Goal: Transaction & Acquisition: Download file/media

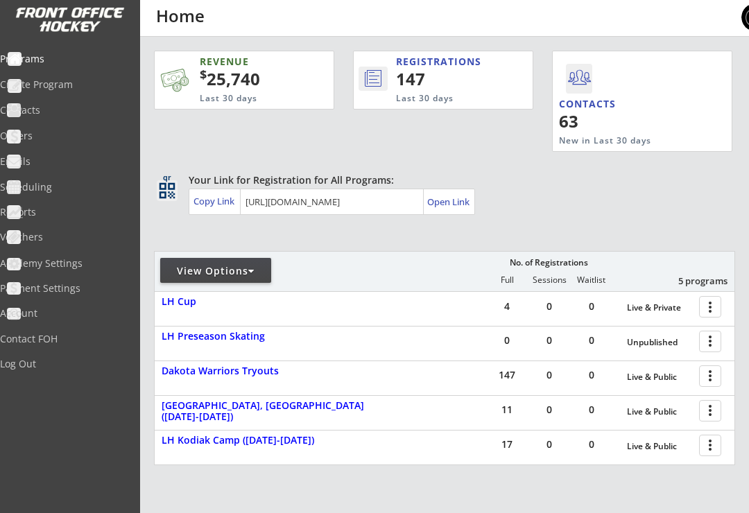
click at [255, 273] on div at bounding box center [251, 271] width 6 height 10
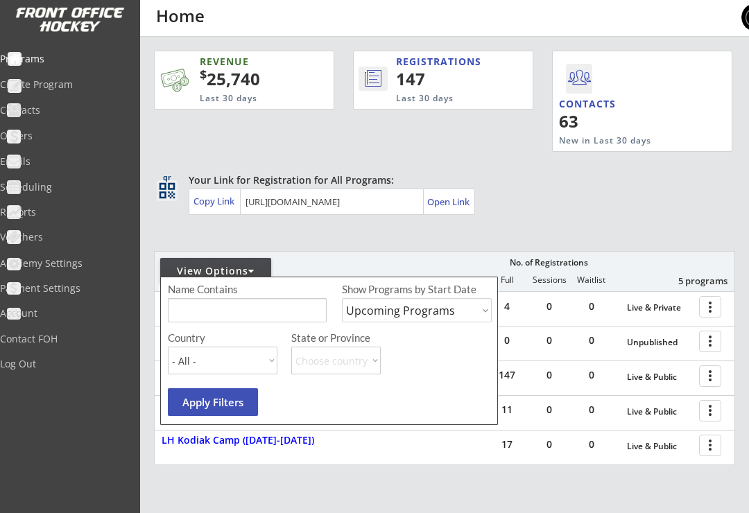
click at [473, 314] on select "Upcoming Programs Past Programs Specific Date Range" at bounding box center [417, 310] width 150 height 24
select select ""Past Programs""
click at [223, 401] on button "Apply Filters" at bounding box center [213, 403] width 90 height 28
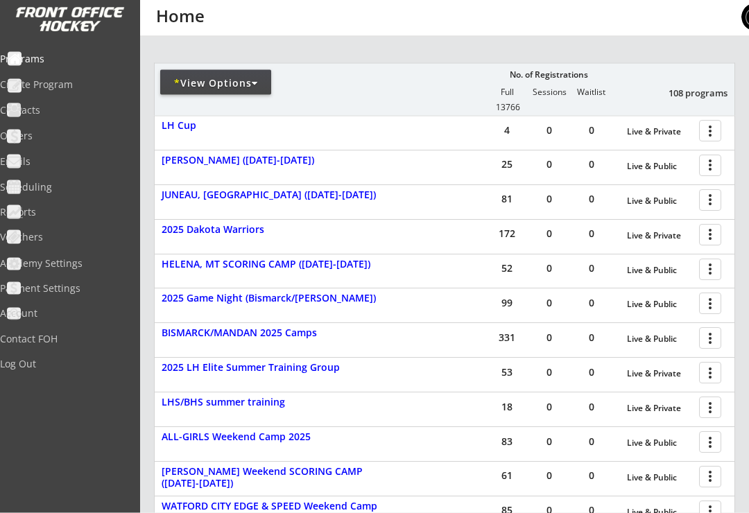
scroll to position [192, 0]
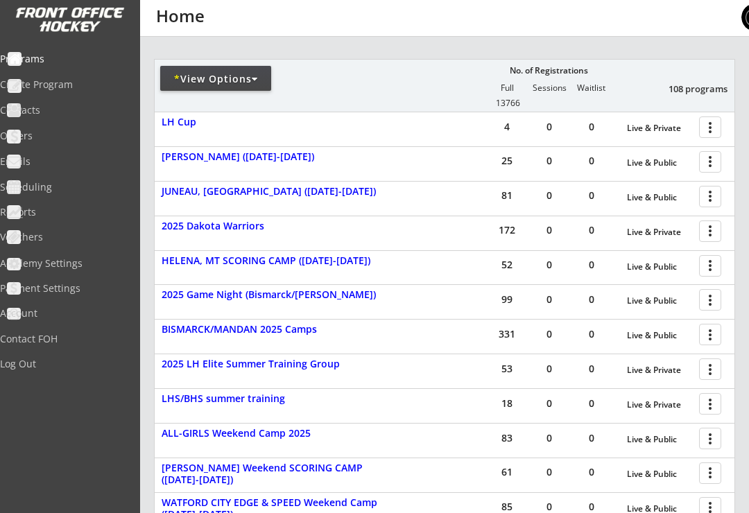
click at [706, 330] on div at bounding box center [713, 334] width 24 height 24
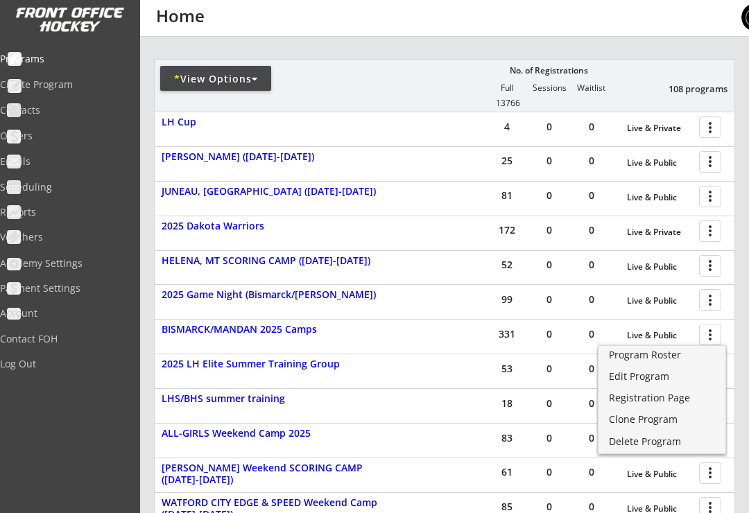
click at [645, 359] on div "Program Roster" at bounding box center [662, 355] width 106 height 10
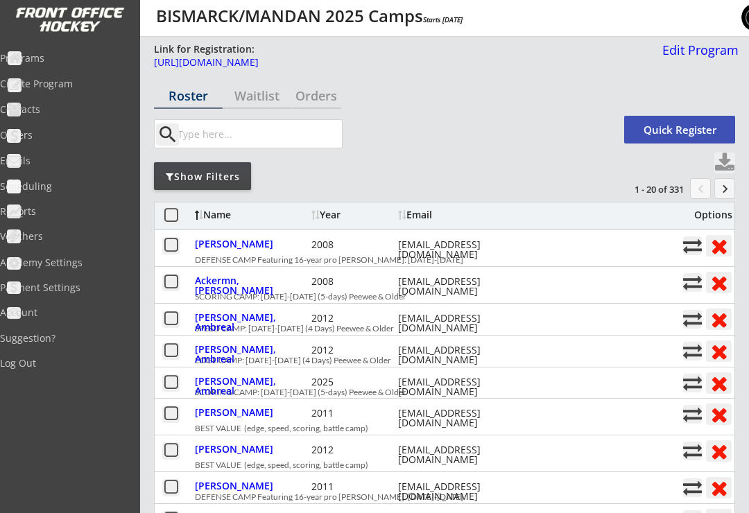
click at [724, 161] on button at bounding box center [725, 163] width 21 height 21
select select ""Player Info""
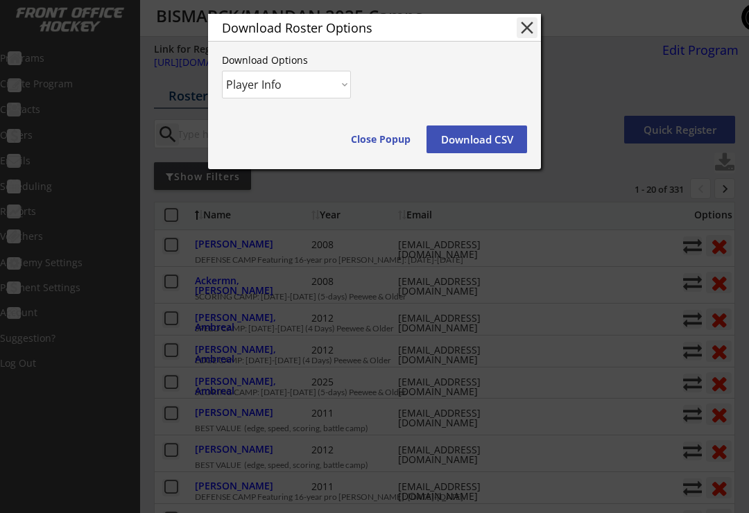
click at [470, 139] on button "Download CSV" at bounding box center [477, 140] width 101 height 28
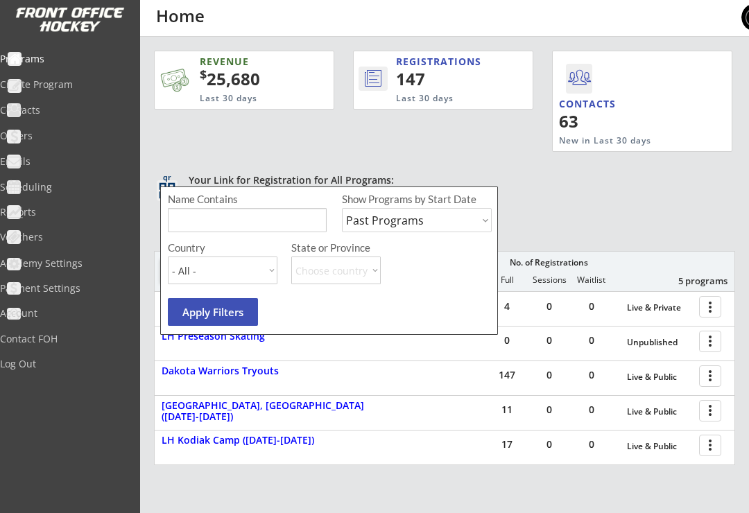
select select ""Past Programs""
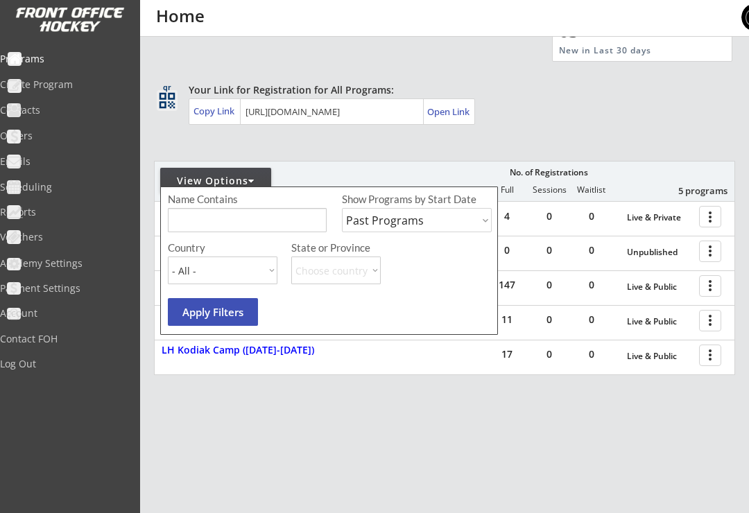
click at [222, 319] on button "Apply Filters" at bounding box center [213, 312] width 90 height 28
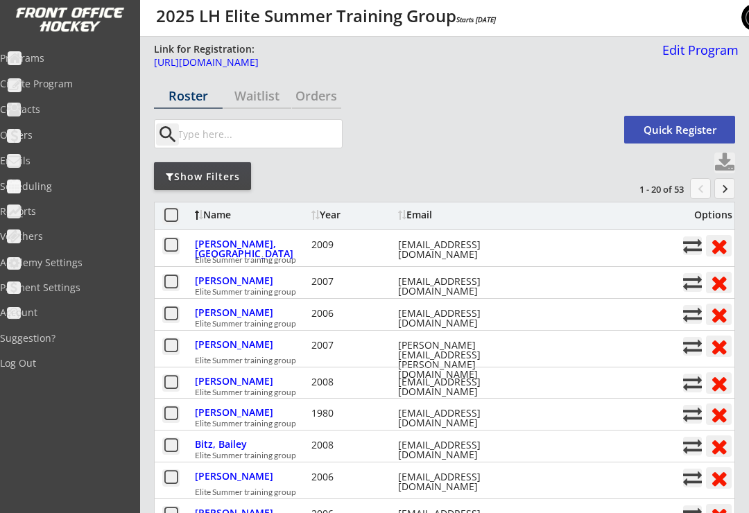
click at [727, 161] on button at bounding box center [725, 163] width 21 height 21
select select ""Player Info""
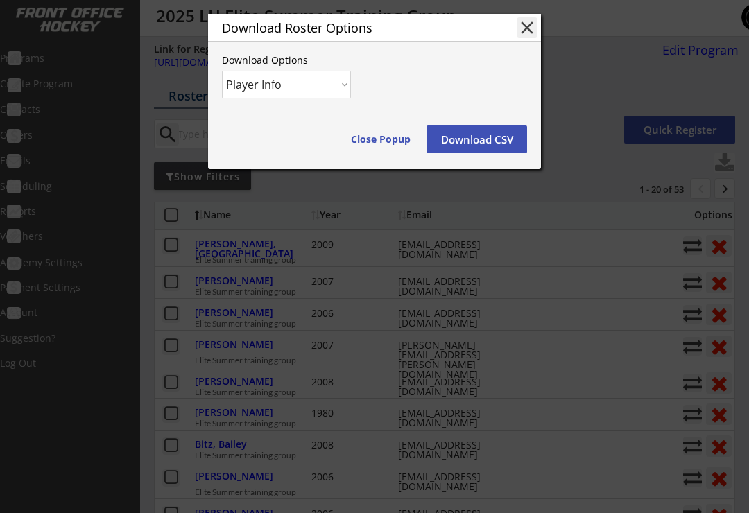
click at [470, 139] on button "Download CSV" at bounding box center [477, 140] width 101 height 28
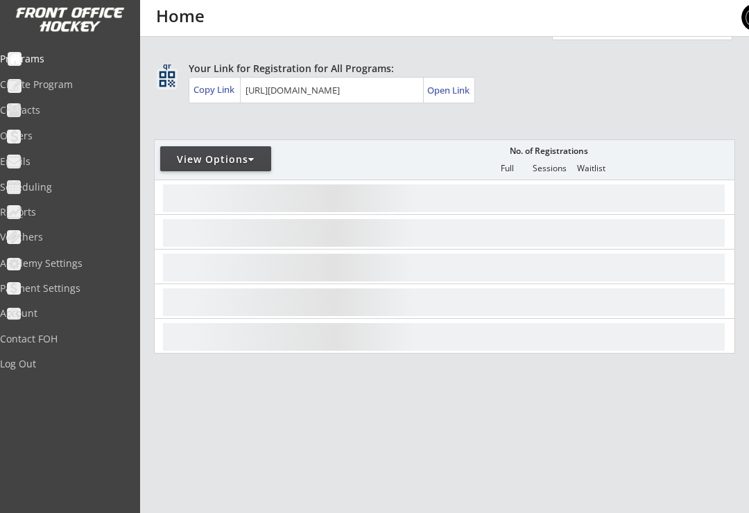
scroll to position [90, 0]
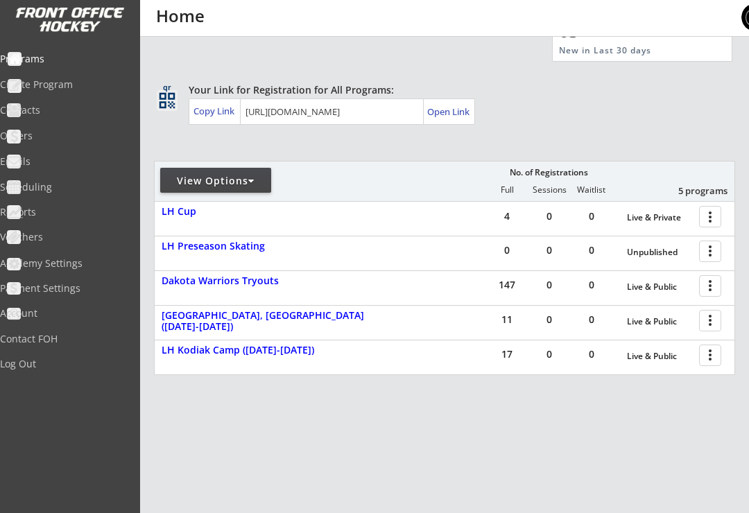
click at [262, 184] on div "View Options" at bounding box center [215, 181] width 111 height 14
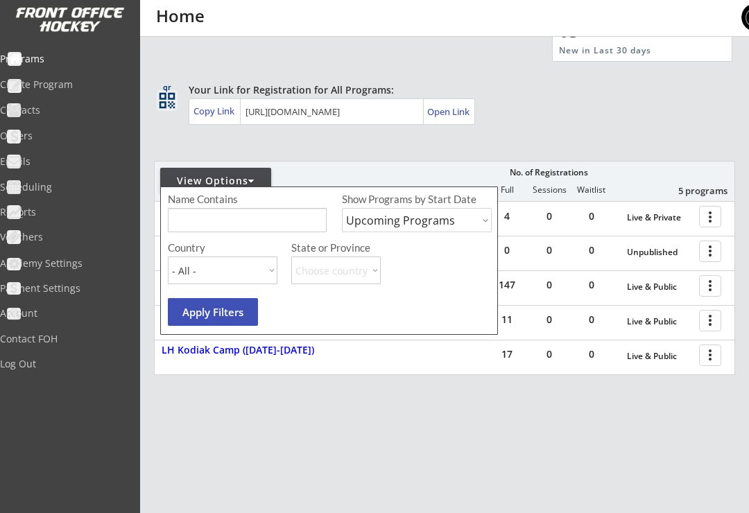
click at [458, 223] on select "Upcoming Programs Past Programs Specific Date Range" at bounding box center [417, 220] width 150 height 24
select select ""Past Programs""
click at [226, 314] on button "Apply Filters" at bounding box center [213, 312] width 90 height 28
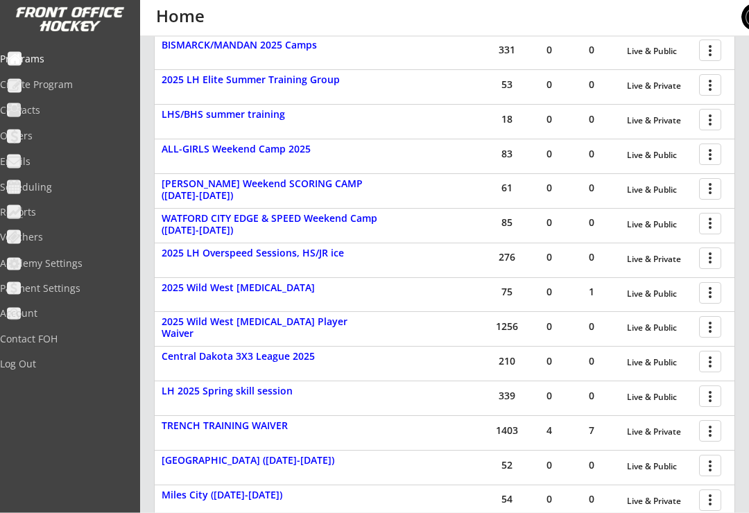
scroll to position [477, 0]
